Goal: Transaction & Acquisition: Purchase product/service

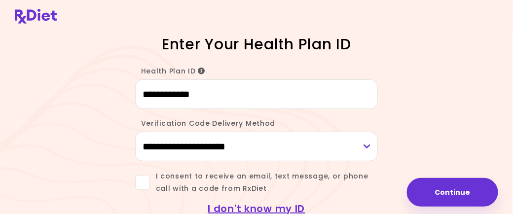
type input "**********"
click at [206, 146] on select "**********" at bounding box center [256, 147] width 243 height 30
select select "***"
click at [135, 132] on select "**********" at bounding box center [256, 147] width 243 height 30
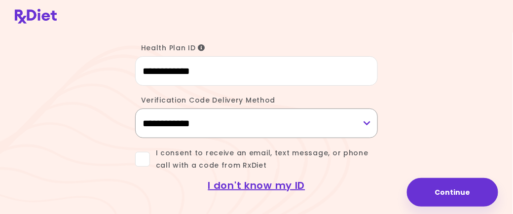
scroll to position [36, 0]
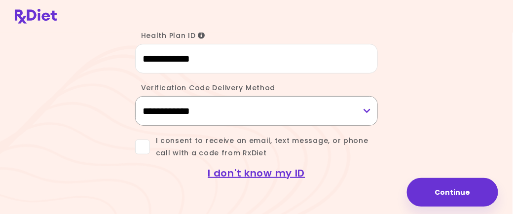
click at [369, 109] on select "**********" at bounding box center [256, 111] width 243 height 30
click at [189, 116] on select "**********" at bounding box center [256, 111] width 243 height 30
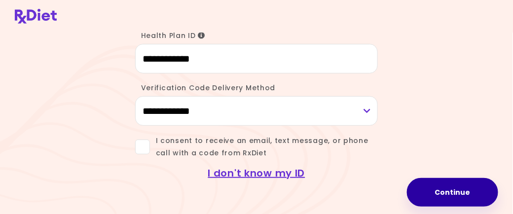
click at [450, 200] on button "Continue" at bounding box center [452, 192] width 91 height 29
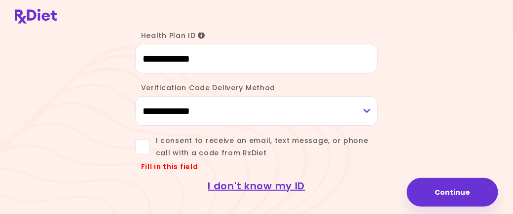
click at [145, 146] on span at bounding box center [142, 147] width 15 height 15
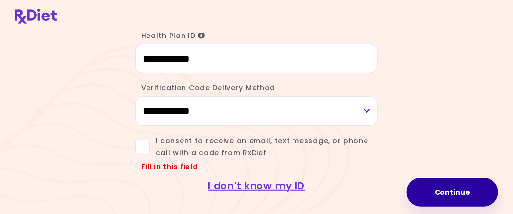
click at [457, 196] on button "Continue" at bounding box center [452, 192] width 91 height 29
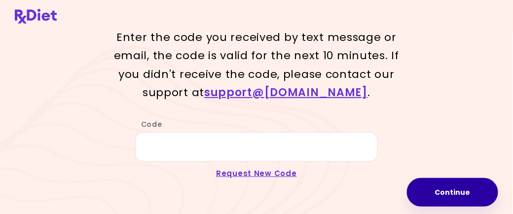
scroll to position [35, 0]
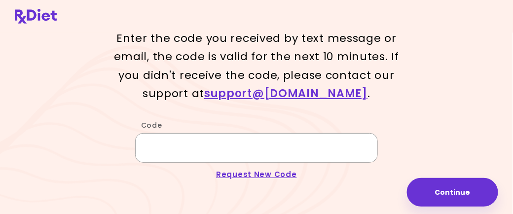
click at [188, 148] on input "Code" at bounding box center [256, 148] width 243 height 30
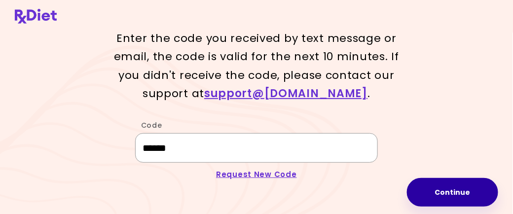
type input "******"
click at [448, 191] on button "Continue" at bounding box center [452, 192] width 91 height 29
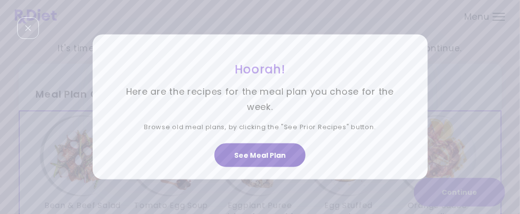
click at [269, 156] on button "See Meal Plan" at bounding box center [260, 156] width 91 height 24
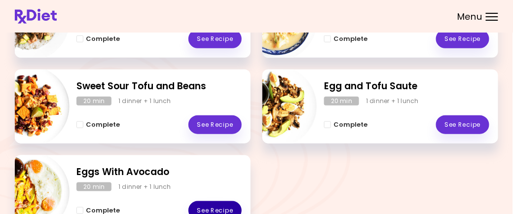
scroll to position [246, 0]
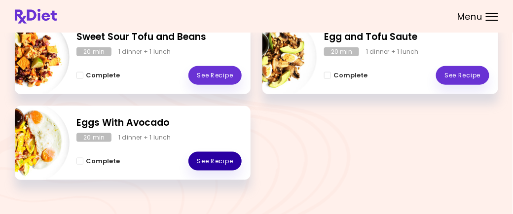
click at [211, 164] on link "See Recipe" at bounding box center [214, 161] width 53 height 19
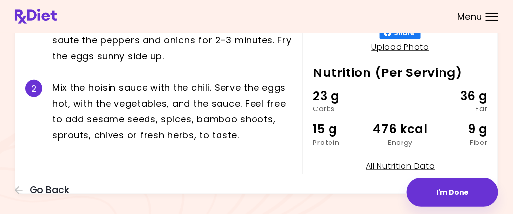
scroll to position [255, 0]
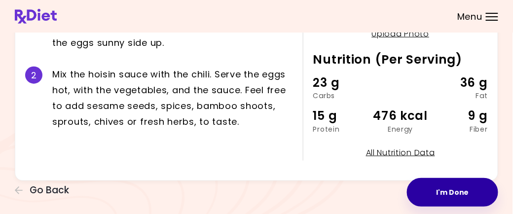
click at [445, 193] on button "I'm Done" at bounding box center [452, 192] width 91 height 29
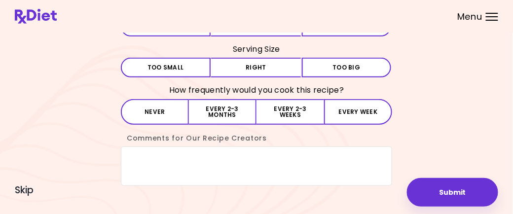
scroll to position [98, 0]
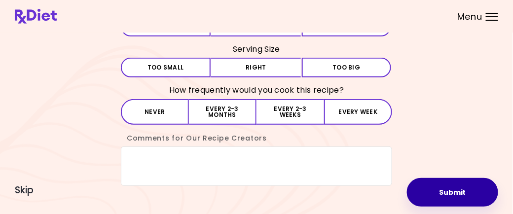
click at [458, 188] on button "Submit" at bounding box center [452, 192] width 91 height 29
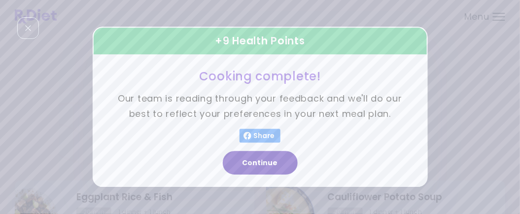
click at [251, 162] on button "Continue" at bounding box center [260, 163] width 75 height 24
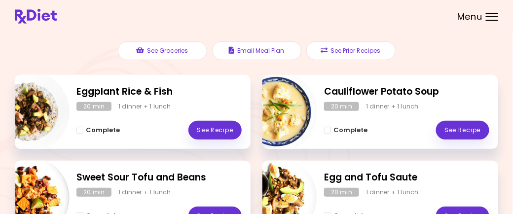
scroll to position [60, 0]
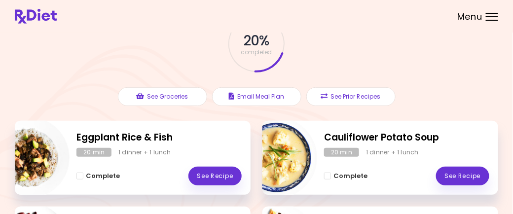
click at [488, 16] on div at bounding box center [492, 16] width 12 height 1
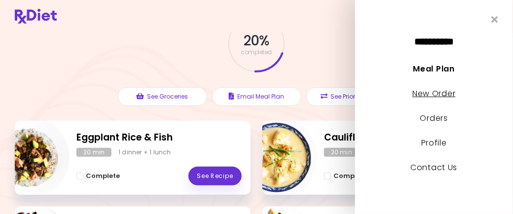
click at [442, 95] on link "New Order" at bounding box center [433, 93] width 43 height 11
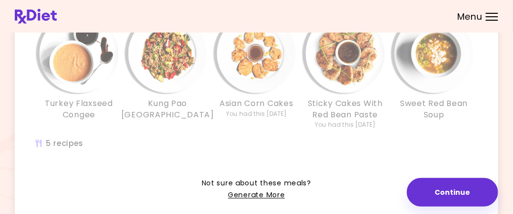
scroll to position [351, 0]
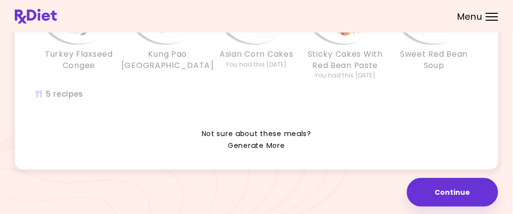
click at [273, 146] on link "Generate More" at bounding box center [256, 147] width 57 height 12
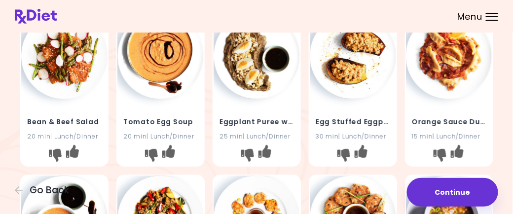
scroll to position [148, 0]
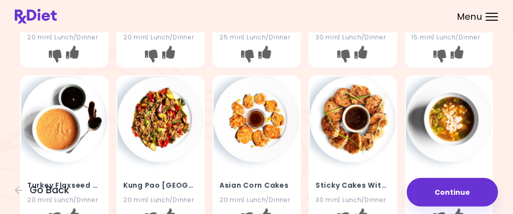
click at [329, 157] on div "Sticky Cakes With Red Bean Paste 30 min | Lunch/Dinner" at bounding box center [353, 152] width 88 height 155
click at [372, 177] on div "Sticky Cakes With Red Bean Paste 30 min | Lunch/Dinner" at bounding box center [353, 187] width 86 height 48
click at [344, 135] on img at bounding box center [353, 119] width 86 height 86
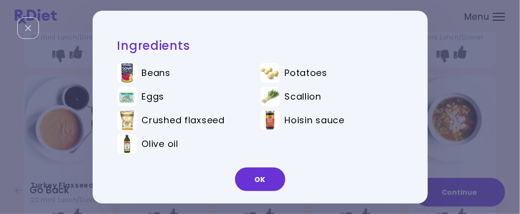
click at [272, 176] on button "OK" at bounding box center [260, 179] width 50 height 24
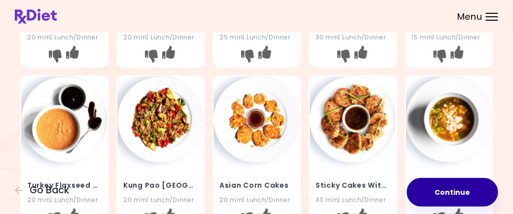
click at [453, 193] on button "Continue" at bounding box center [452, 192] width 91 height 29
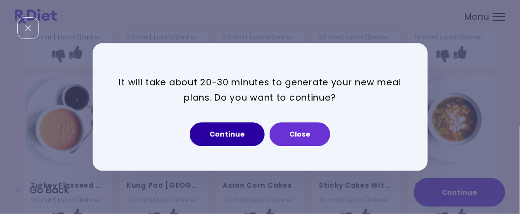
click at [251, 136] on button "Continue" at bounding box center [227, 135] width 75 height 24
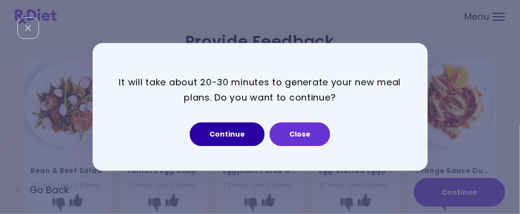
select select "*"
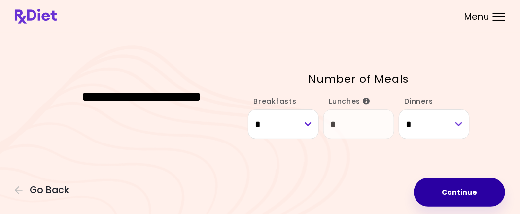
click at [453, 191] on button "Continue" at bounding box center [459, 192] width 91 height 29
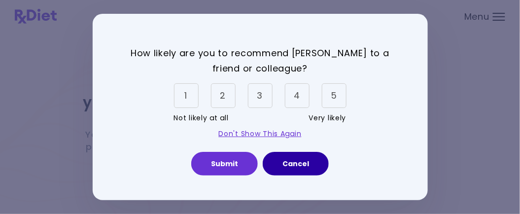
click at [297, 165] on button "Cancel" at bounding box center [296, 164] width 66 height 24
